Goal: Complete application form

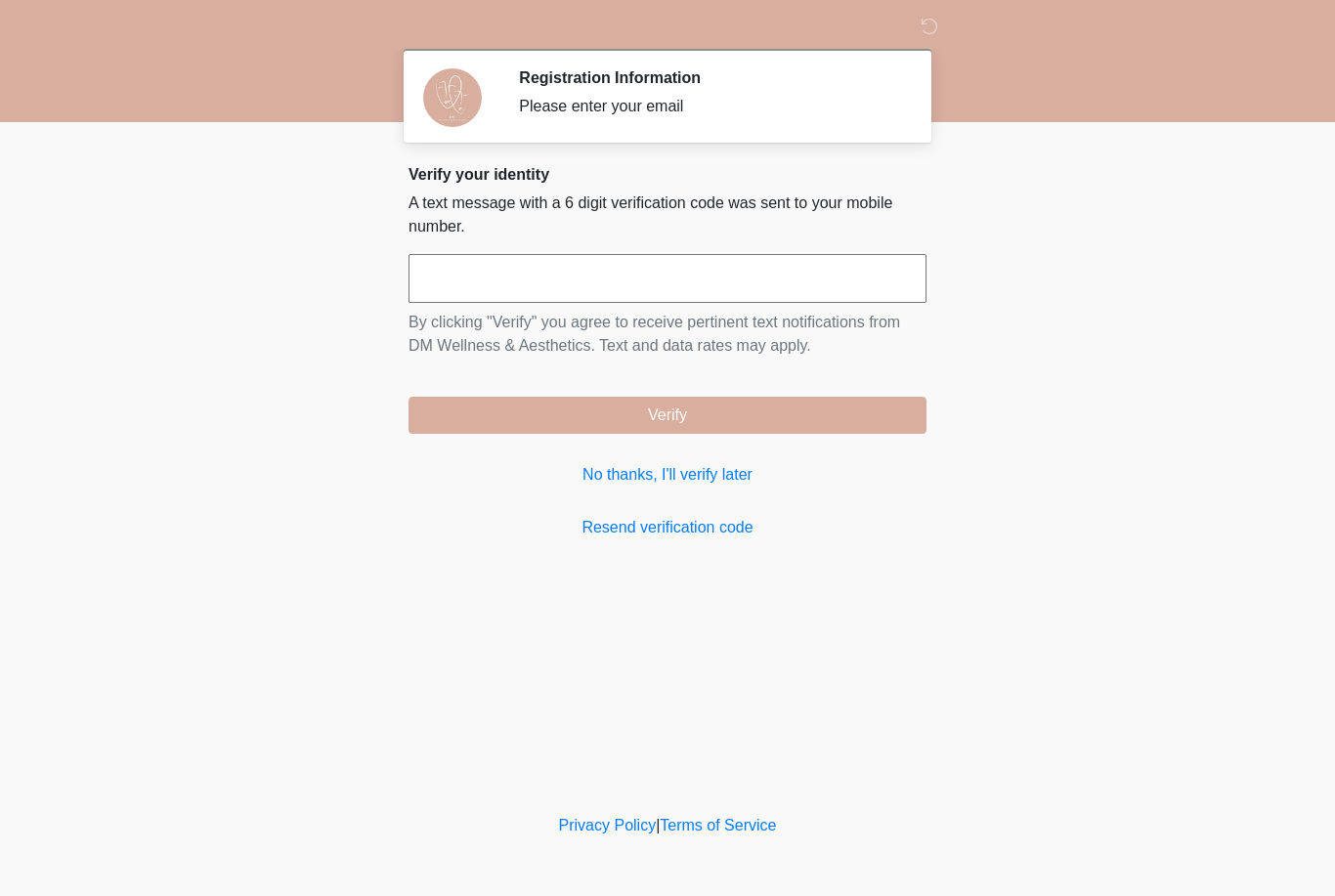
click at [787, 287] on input "text" at bounding box center [668, 279] width 518 height 49
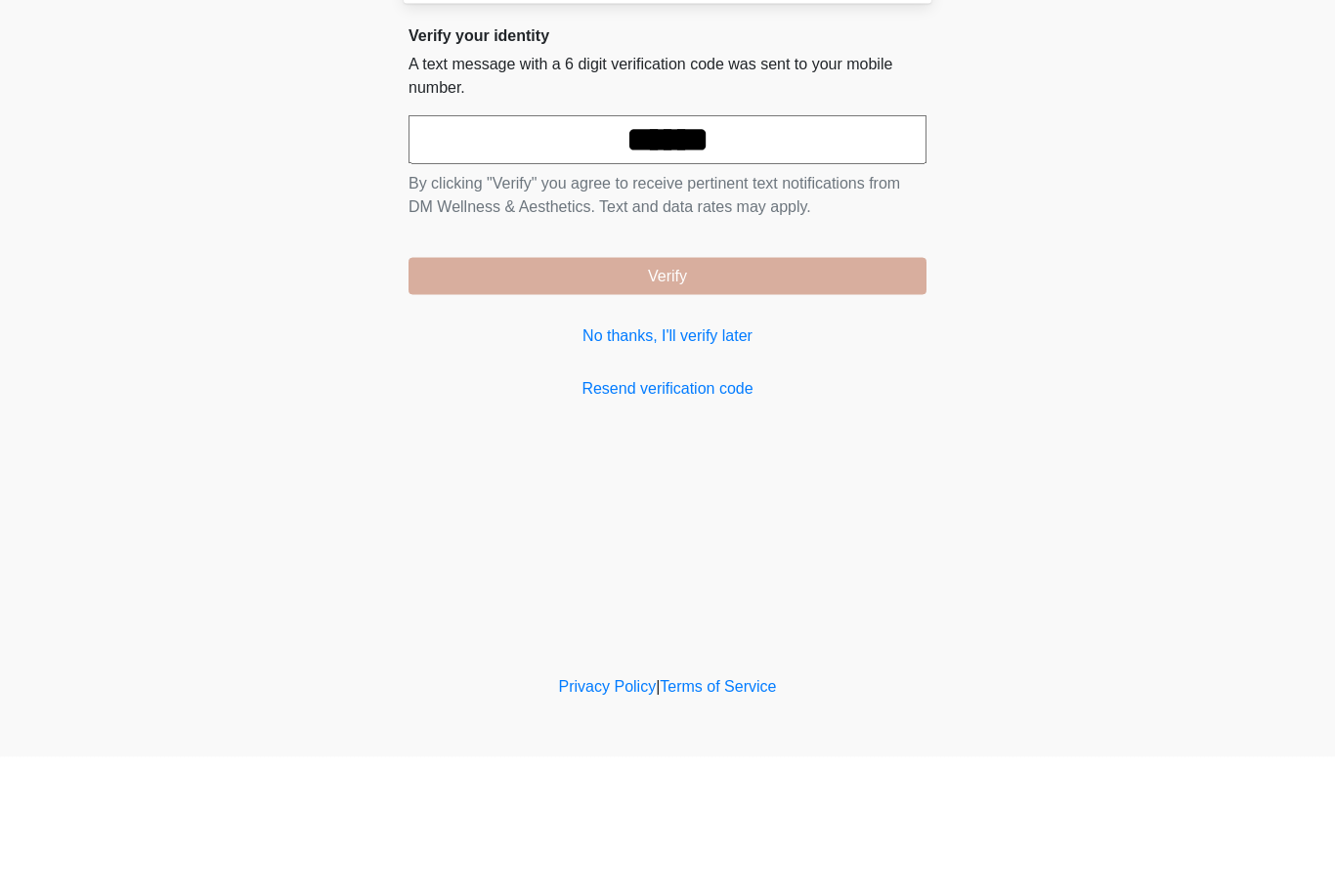
type input "******"
click at [847, 396] on button "Verify" at bounding box center [668, 415] width 518 height 37
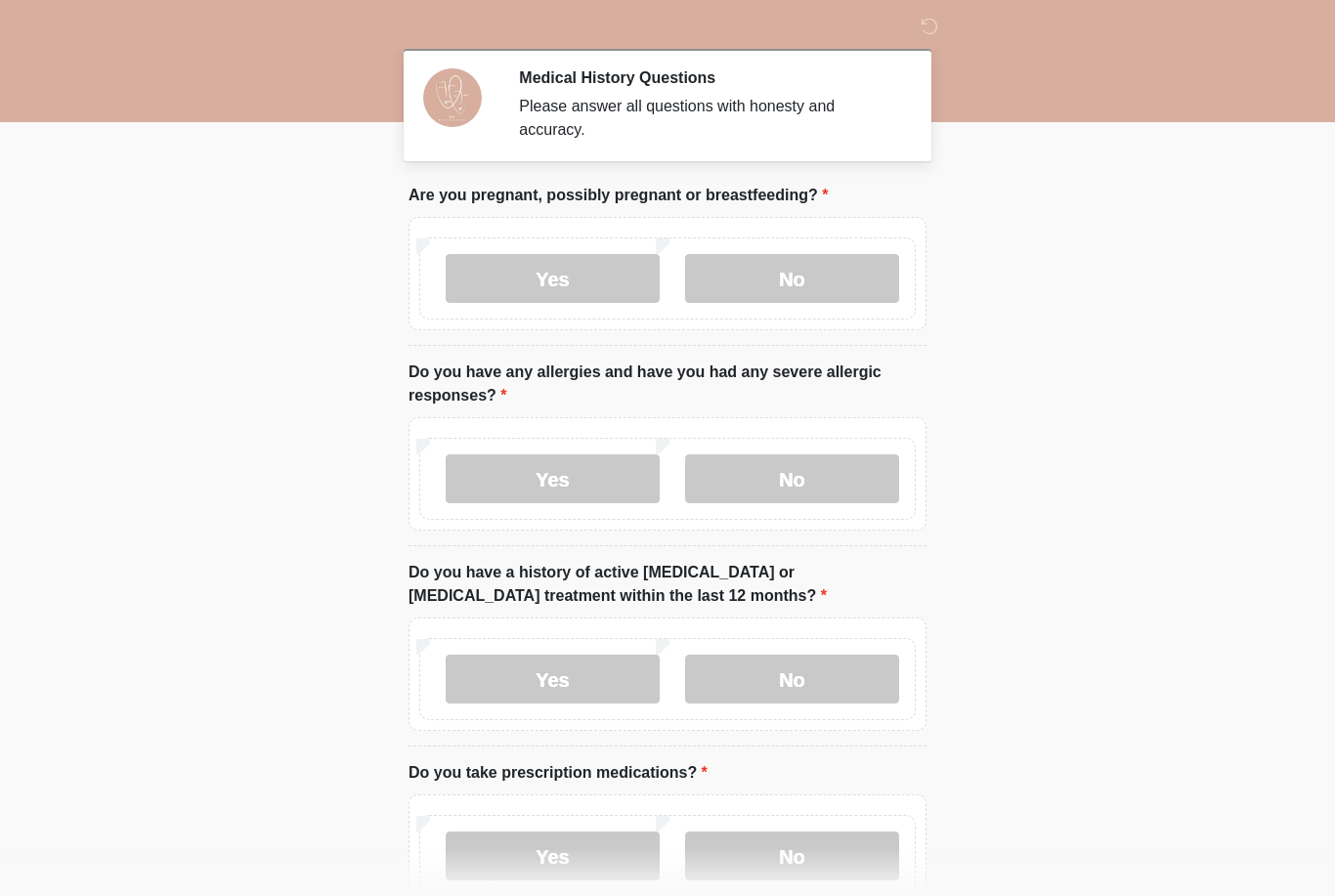
click at [843, 261] on label "No" at bounding box center [792, 279] width 214 height 49
click at [810, 486] on label "No" at bounding box center [792, 479] width 214 height 49
click at [880, 673] on label "No" at bounding box center [792, 679] width 214 height 49
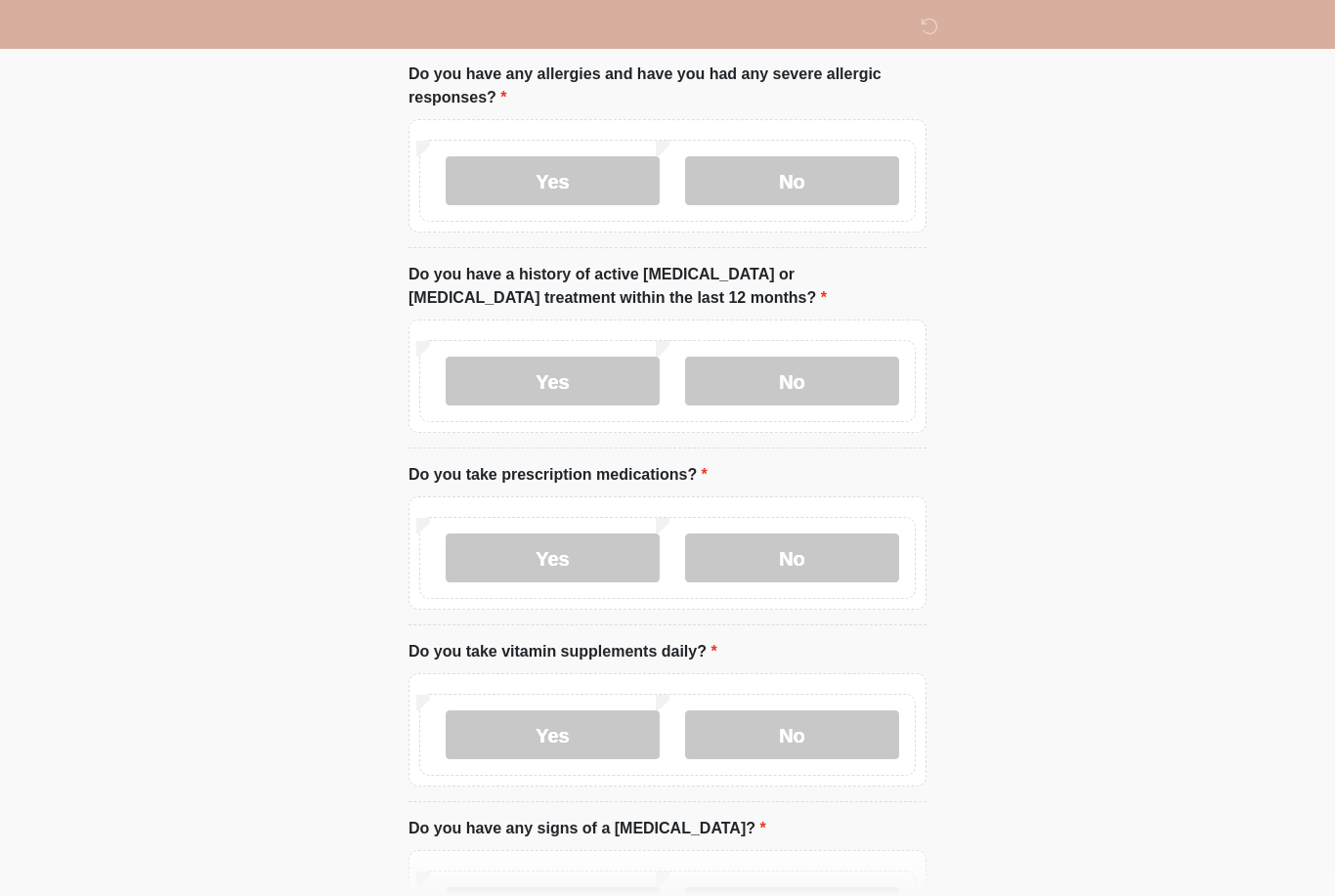
scroll to position [302, 0]
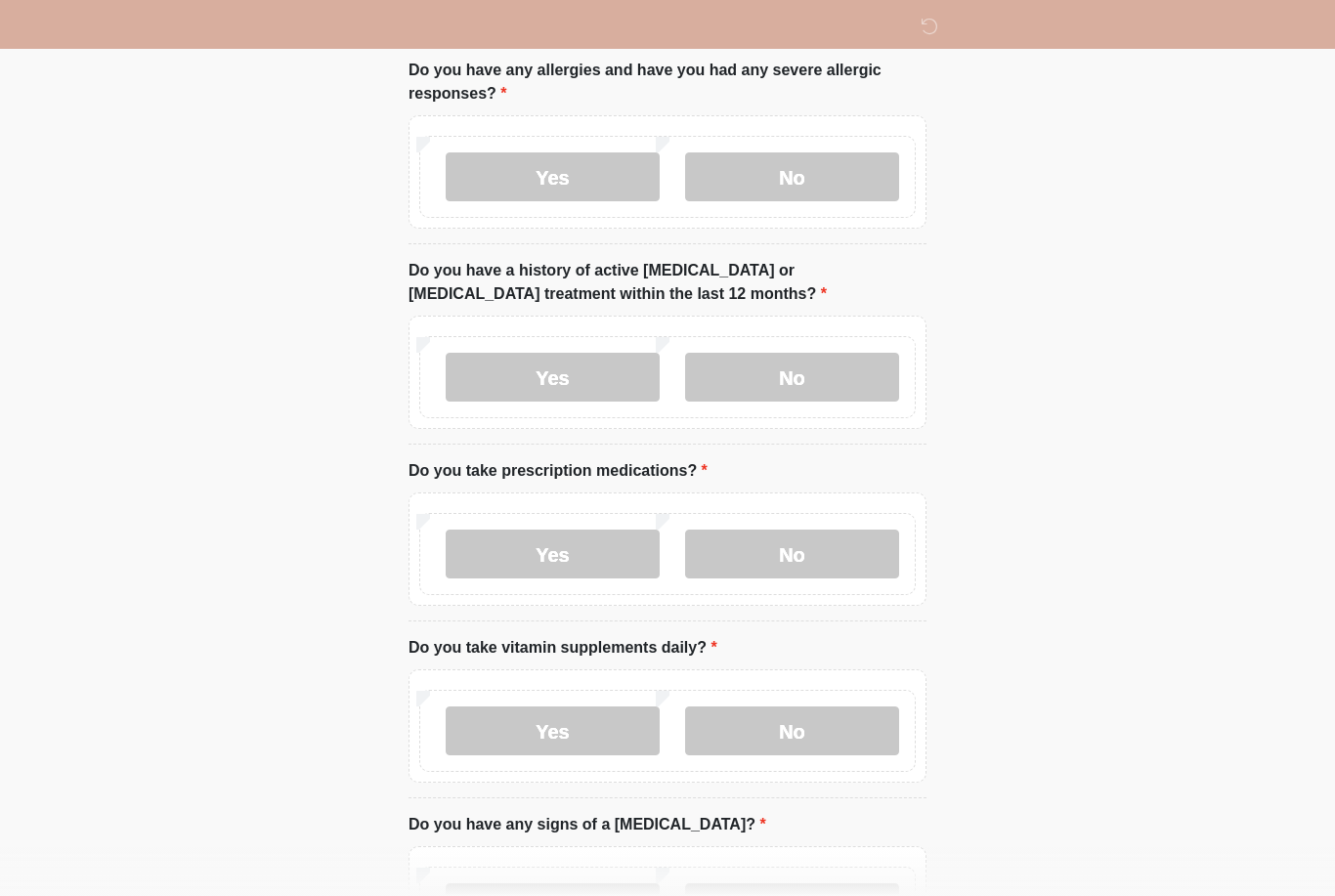
click at [807, 548] on label "No" at bounding box center [792, 554] width 214 height 49
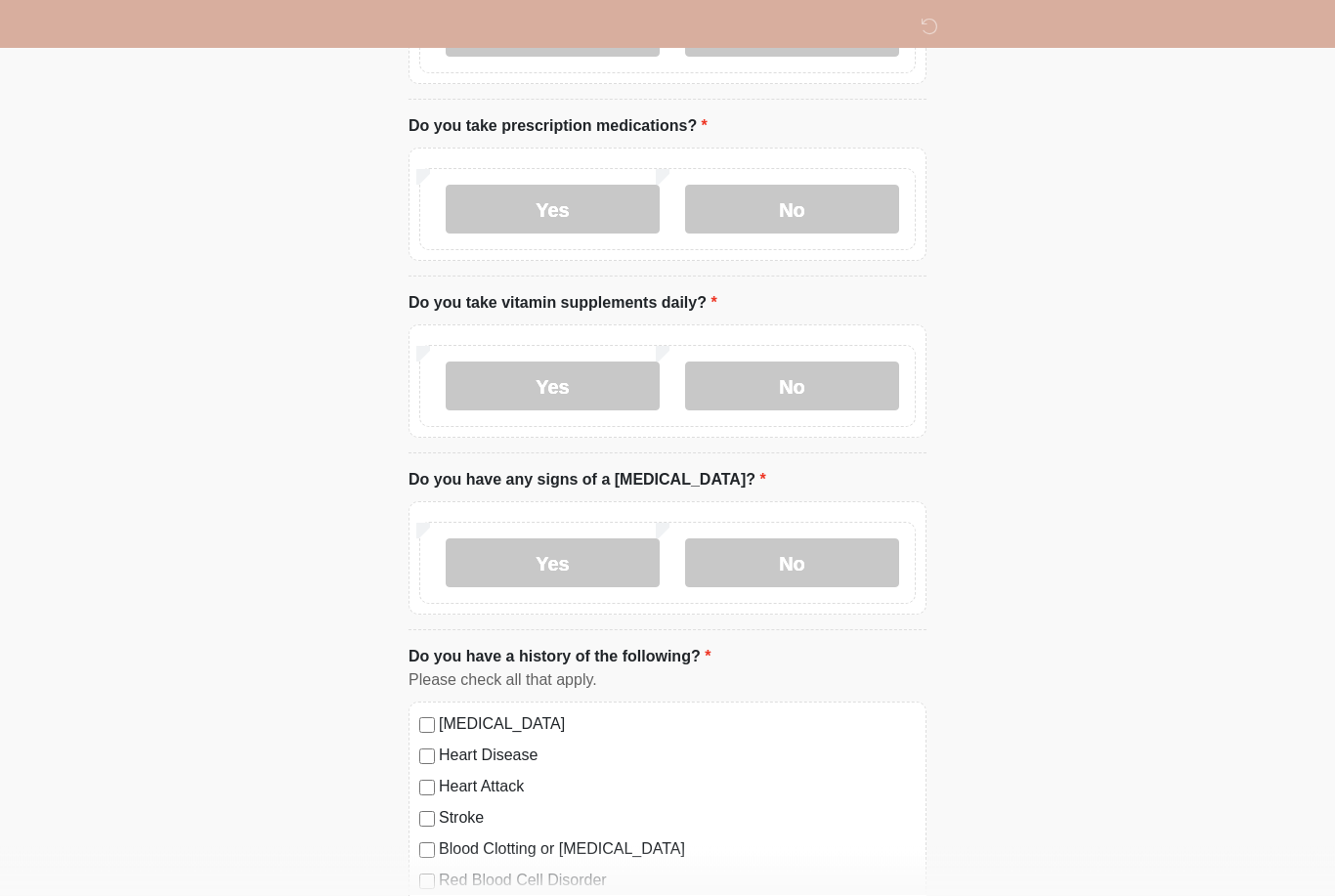
click at [859, 369] on label "No" at bounding box center [792, 387] width 214 height 49
click at [821, 549] on label "No" at bounding box center [792, 563] width 214 height 49
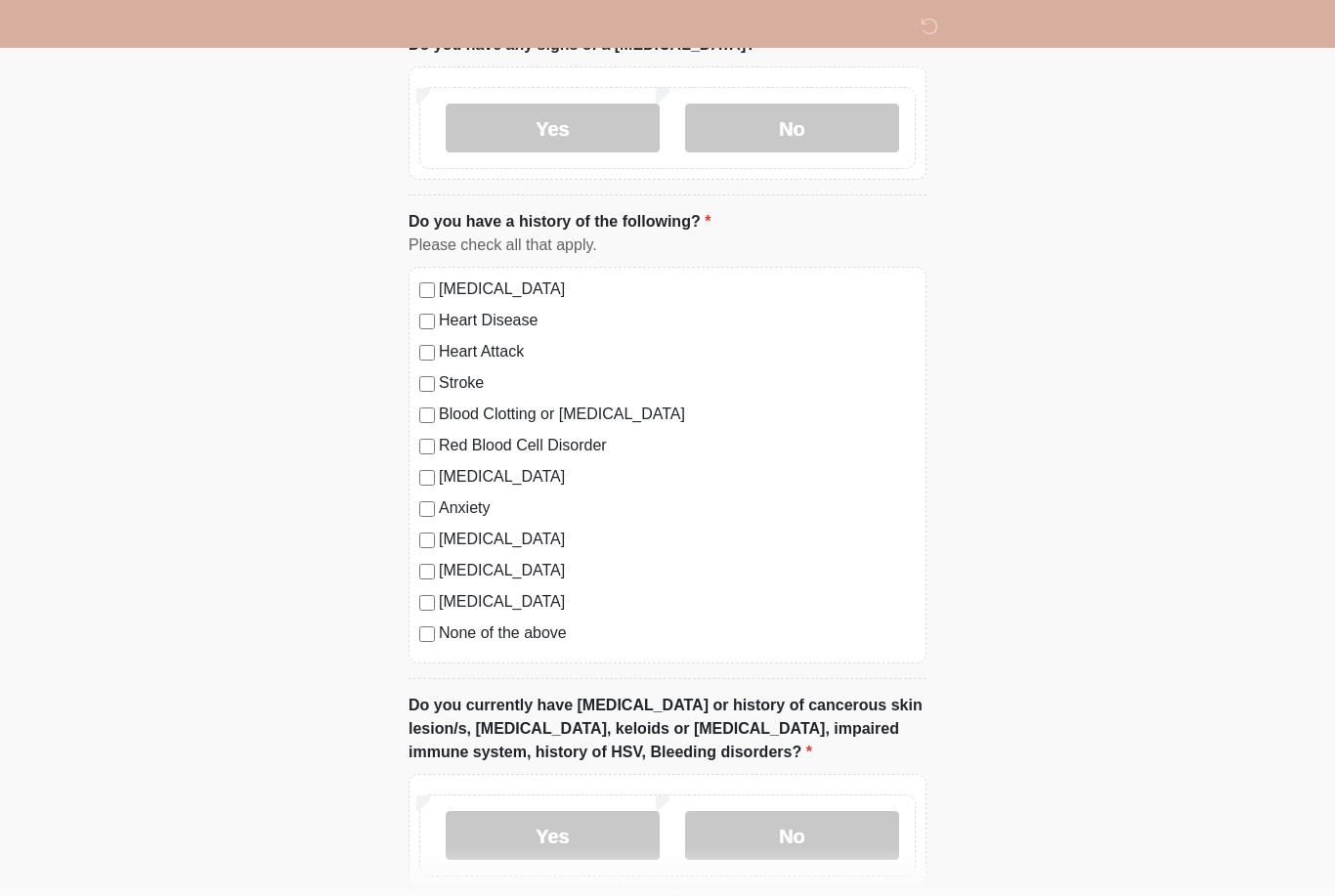
scroll to position [1079, 0]
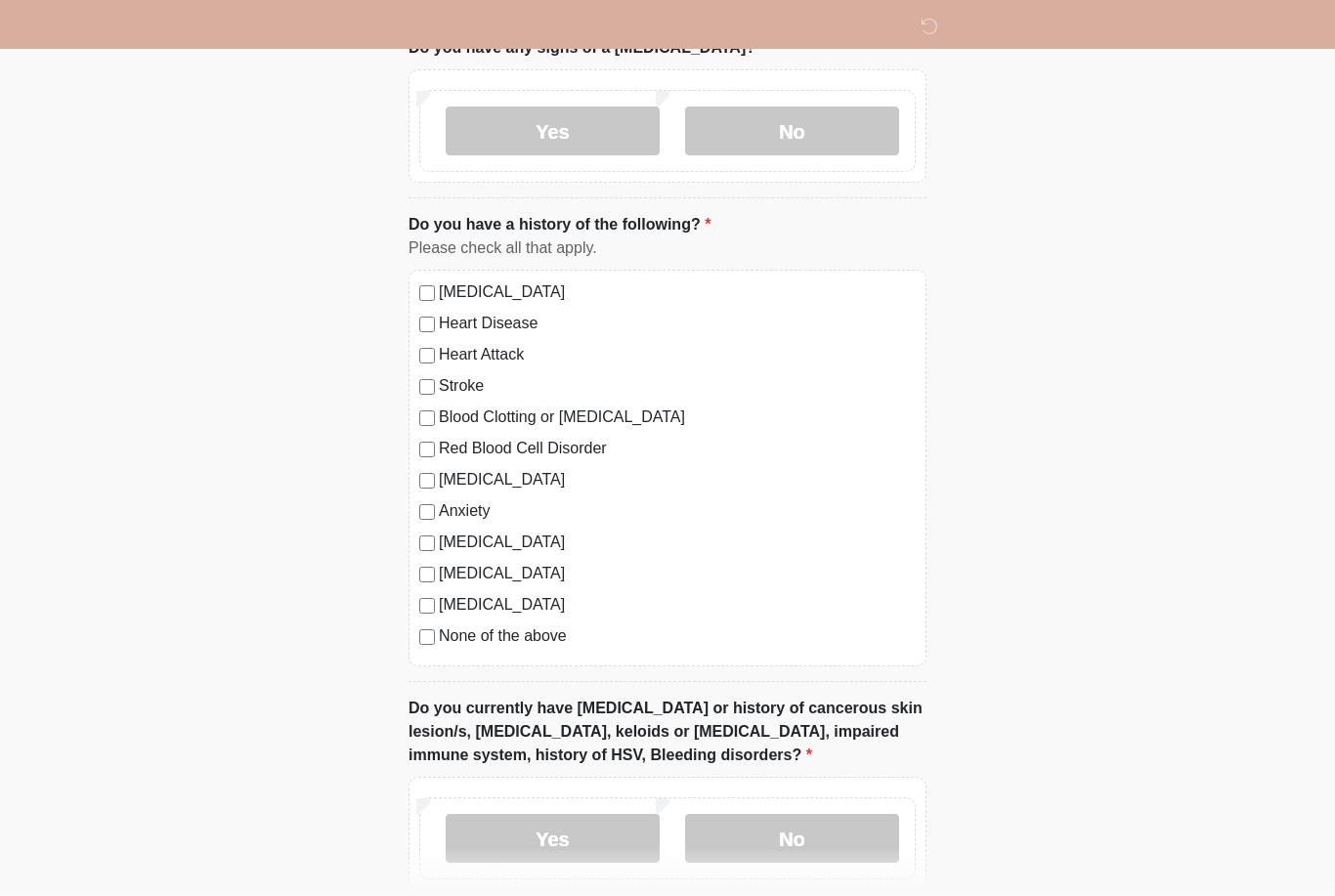
click at [556, 636] on label "None of the above" at bounding box center [677, 636] width 477 height 24
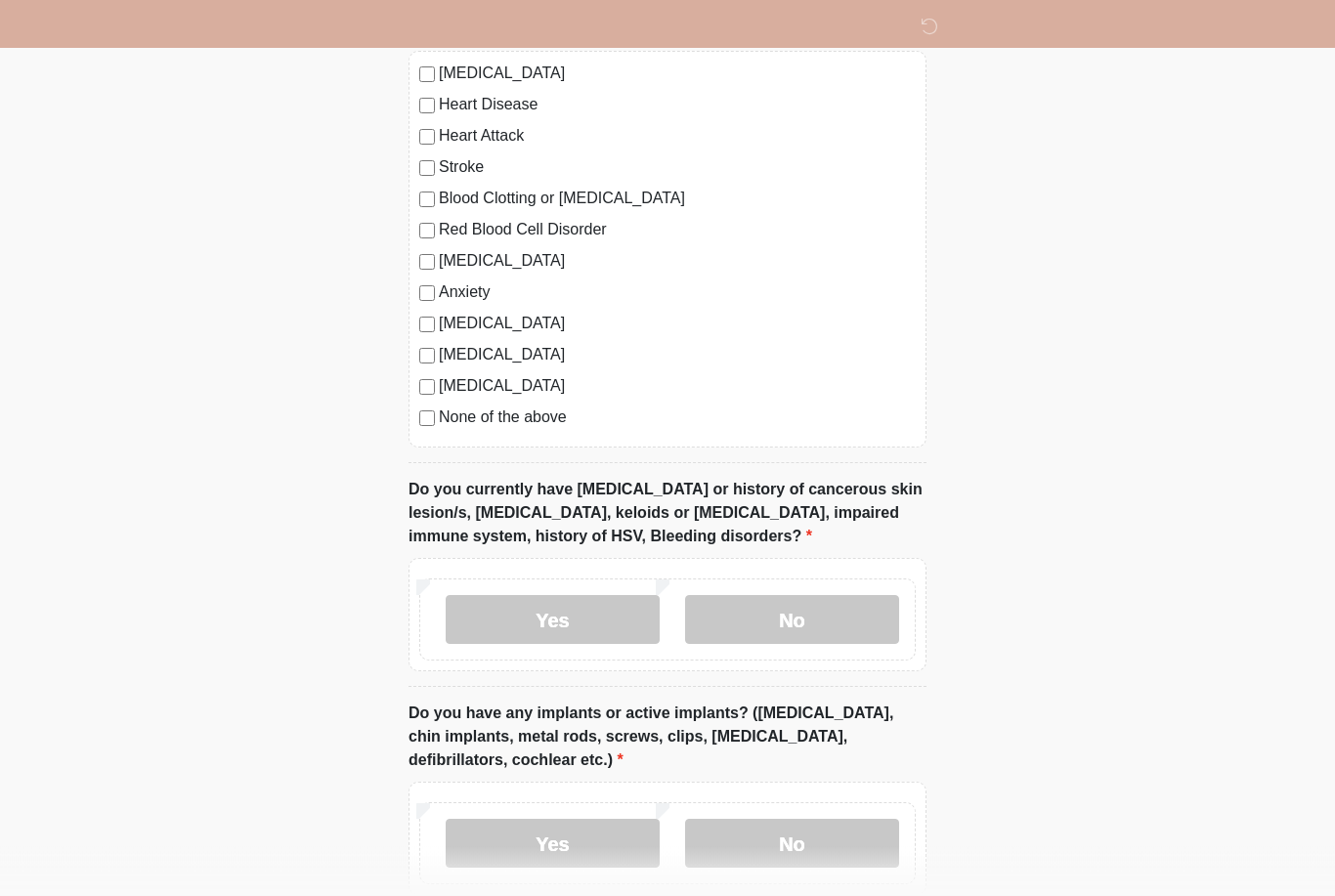
click at [820, 613] on label "No" at bounding box center [792, 620] width 214 height 49
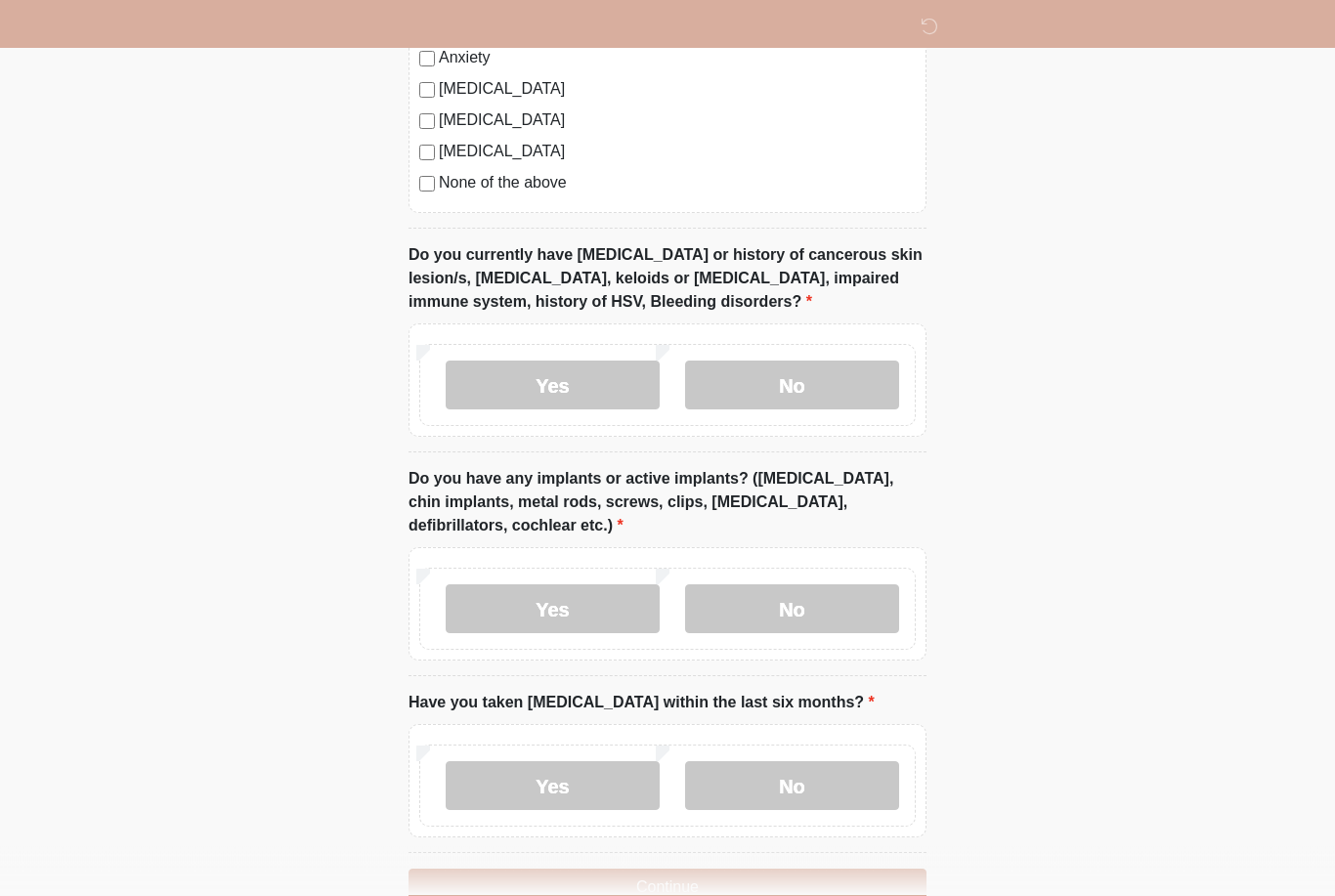
click at [870, 620] on label "No" at bounding box center [792, 609] width 214 height 49
click at [843, 766] on label "No" at bounding box center [792, 786] width 214 height 49
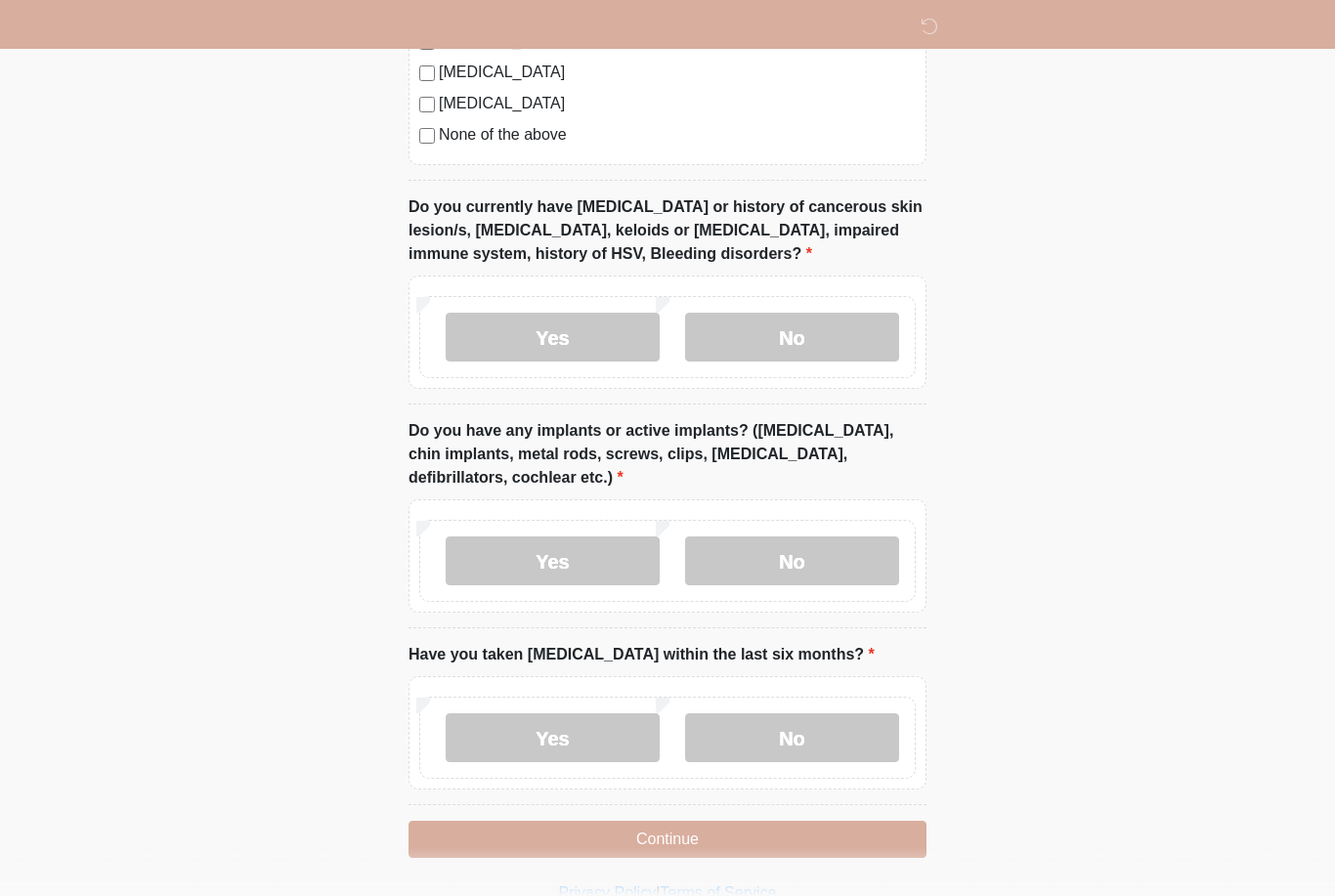
click at [734, 848] on button "Continue" at bounding box center [668, 839] width 518 height 37
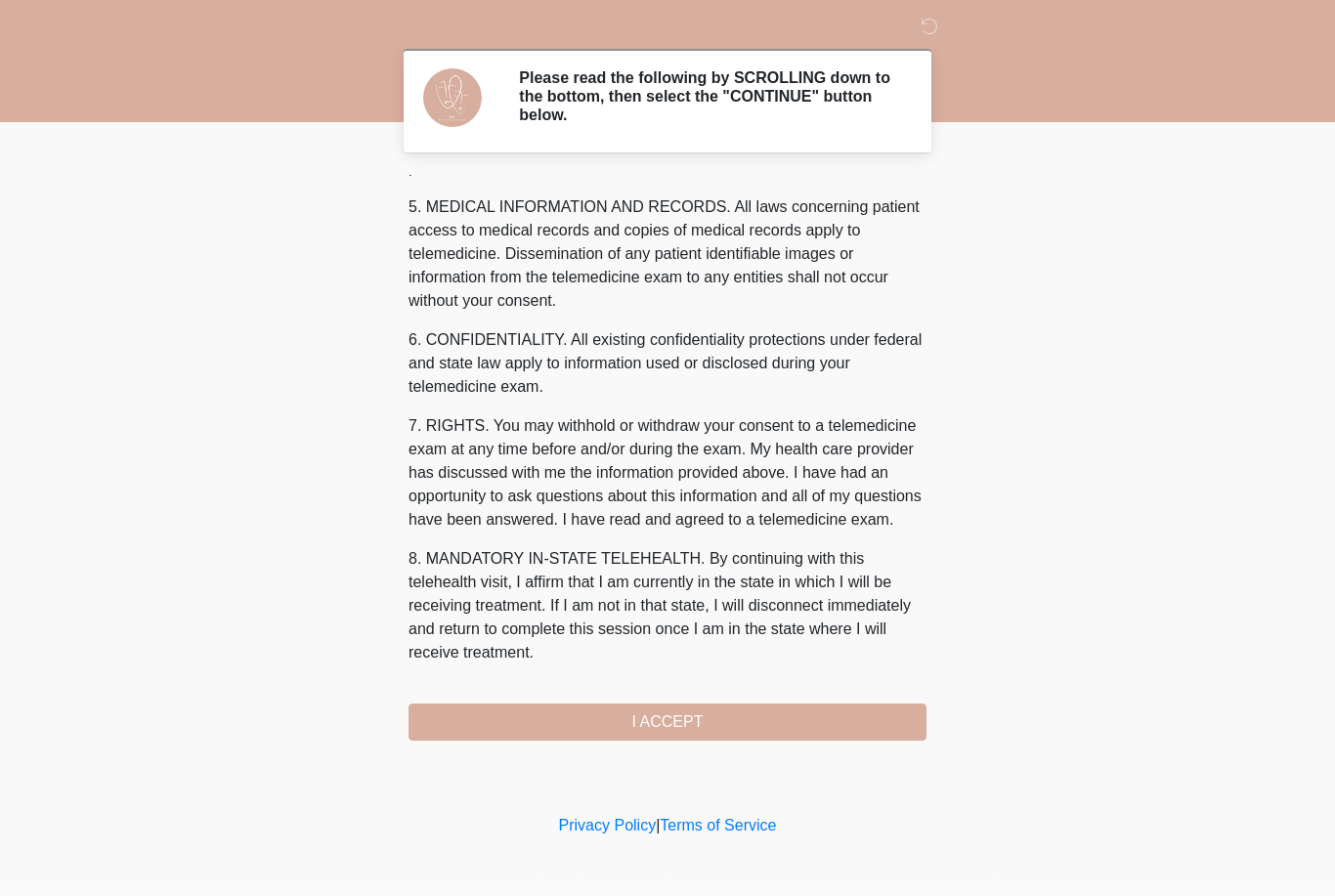
scroll to position [652, 0]
click at [745, 724] on button "I ACCEPT" at bounding box center [668, 722] width 518 height 37
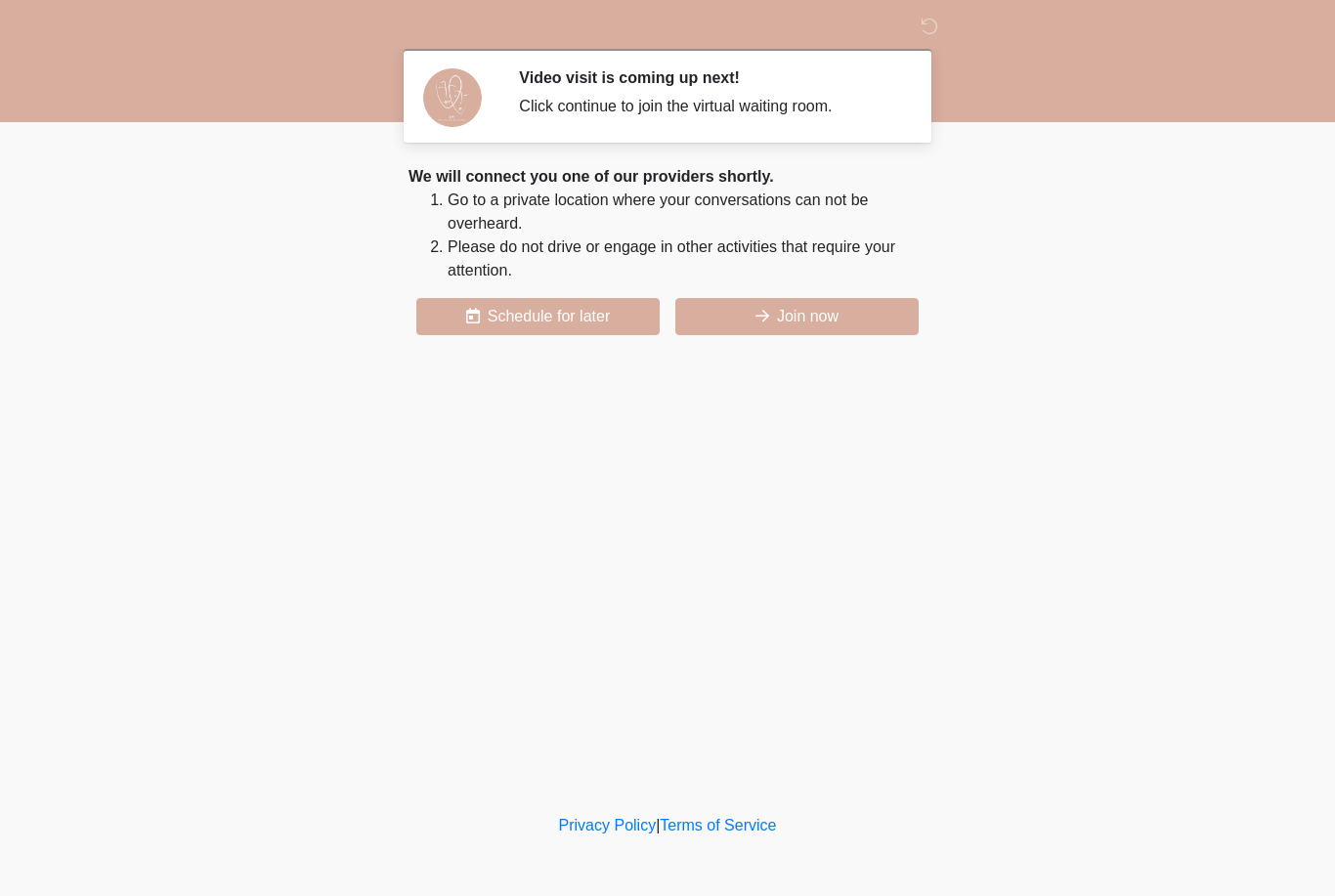
click at [850, 324] on button "Join now" at bounding box center [797, 317] width 243 height 37
